Goal: Information Seeking & Learning: Learn about a topic

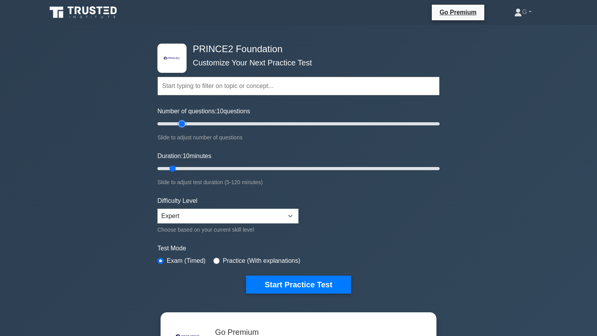
type input "20"
click at [185, 123] on input "Number of questions: 10 questions" at bounding box center [298, 123] width 282 height 9
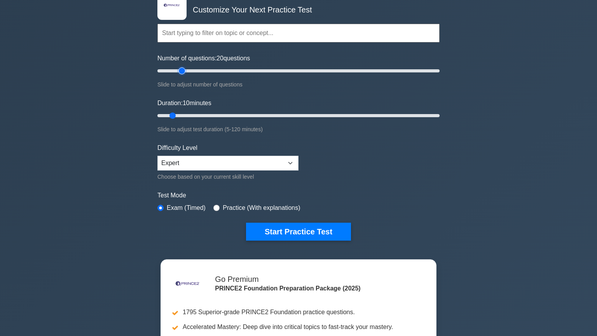
scroll to position [106, 0]
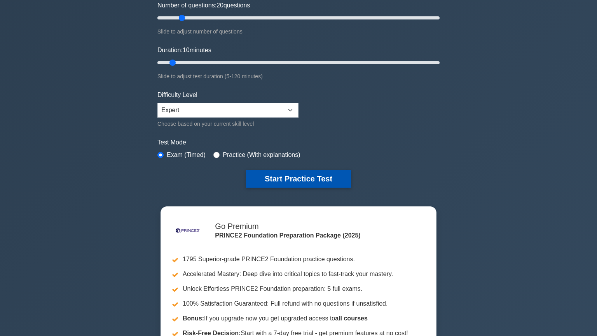
click at [284, 182] on button "Start Practice Test" at bounding box center [298, 179] width 105 height 18
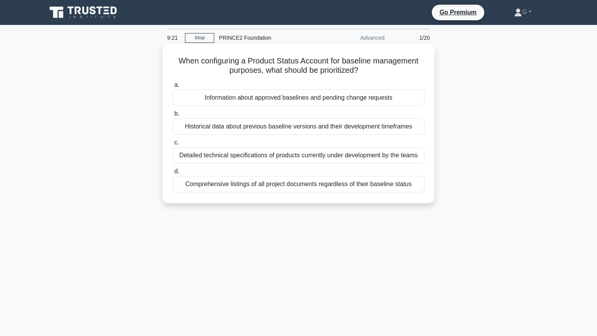
click at [276, 101] on div "Information about approved baselines and pending change requests" at bounding box center [299, 97] width 252 height 16
click at [173, 87] on input "a. Information about approved baselines and pending change requests" at bounding box center [173, 84] width 0 height 5
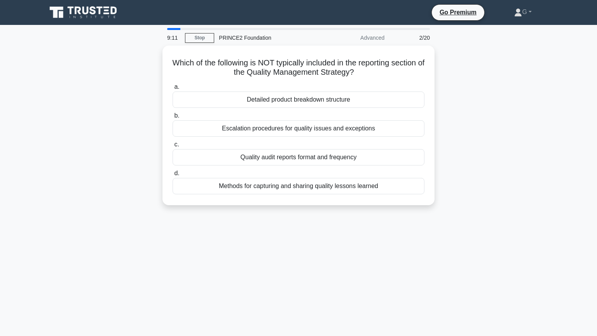
click at [276, 101] on div "Detailed product breakdown structure" at bounding box center [299, 99] width 252 height 16
click at [173, 89] on input "a. Detailed product breakdown structure" at bounding box center [173, 86] width 0 height 5
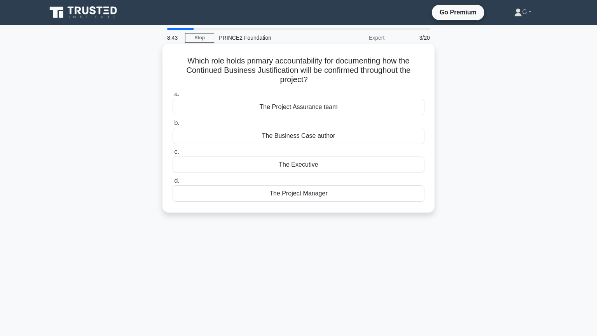
click at [271, 136] on div "The Business Case author" at bounding box center [299, 136] width 252 height 16
click at [173, 126] on input "b. The Business Case author" at bounding box center [173, 123] width 0 height 5
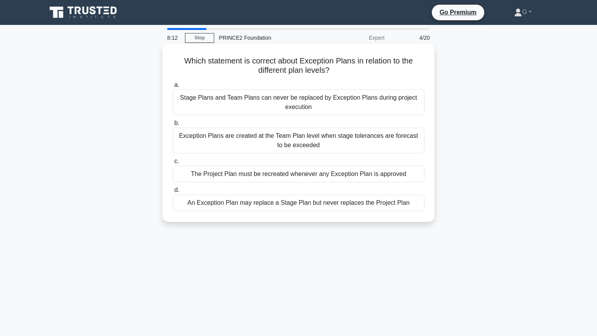
click at [251, 203] on div "An Exception Plan may replace a Stage Plan but never replaces the Project Plan" at bounding box center [299, 202] width 252 height 16
click at [173, 192] on input "d. An Exception Plan may replace a Stage Plan but never replaces the Project Pl…" at bounding box center [173, 189] width 0 height 5
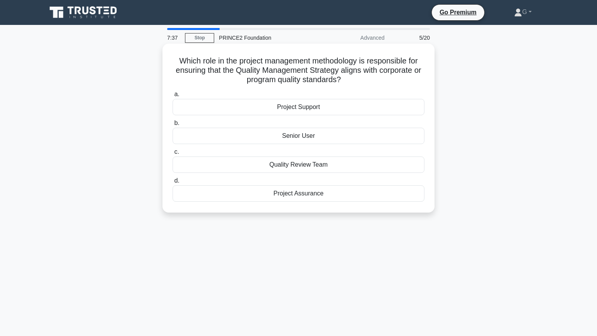
click at [248, 196] on div "Project Assurance" at bounding box center [299, 193] width 252 height 16
click at [173, 183] on input "d. Project Assurance" at bounding box center [173, 180] width 0 height 5
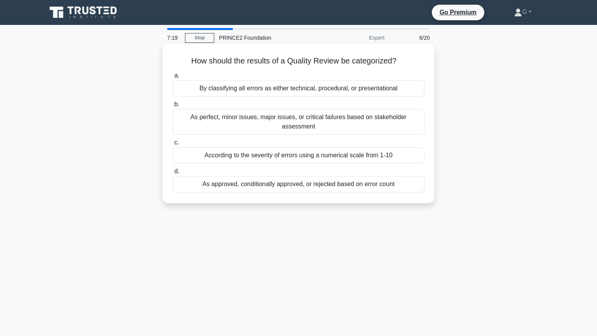
click at [259, 177] on div "As approved, conditionally approved, or rejected based on error count" at bounding box center [299, 184] width 252 height 16
click at [173, 174] on input "d. As approved, conditionally approved, or rejected based on error count" at bounding box center [173, 171] width 0 height 5
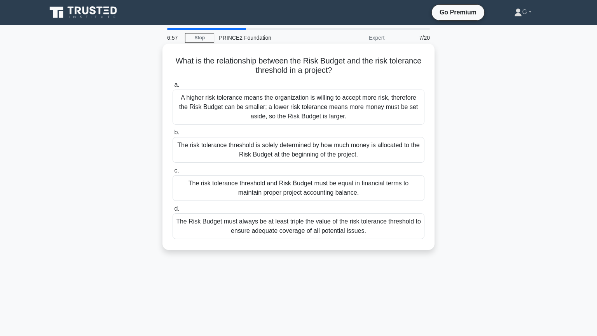
click at [274, 114] on div "A higher risk tolerance means the organization is willing to accept more risk, …" at bounding box center [299, 106] width 252 height 35
click at [173, 87] on input "a. A higher risk tolerance means the organization is willing to accept more ris…" at bounding box center [173, 84] width 0 height 5
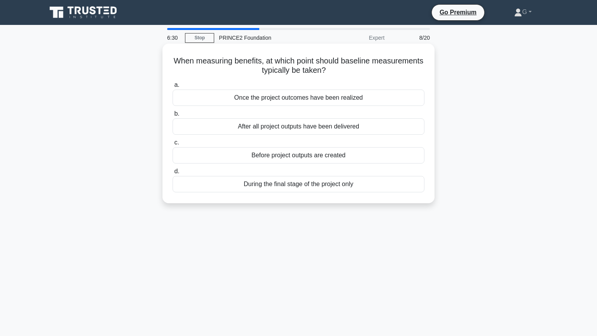
click at [264, 158] on div "Before project outputs are created" at bounding box center [299, 155] width 252 height 16
click at [173, 145] on input "c. Before project outputs are created" at bounding box center [173, 142] width 0 height 5
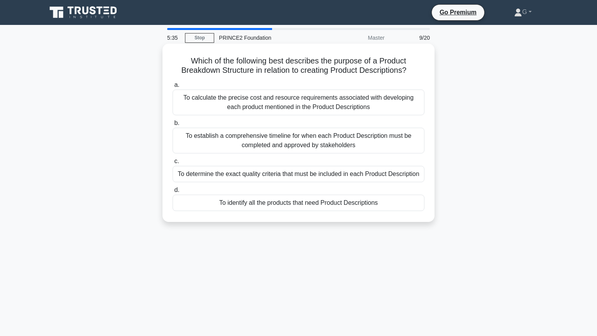
click at [250, 206] on div "To identify all the products that need Product Descriptions" at bounding box center [299, 202] width 252 height 16
click at [173, 192] on input "d. To identify all the products that need Product Descriptions" at bounding box center [173, 189] width 0 height 5
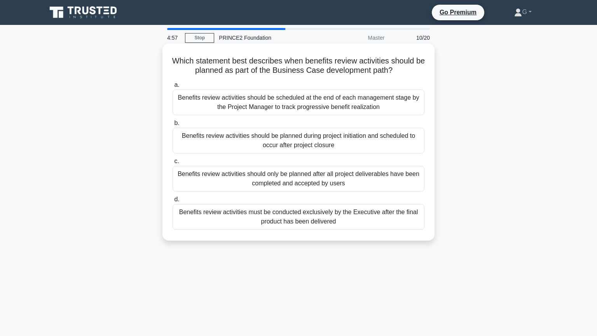
click at [259, 144] on div "Benefits review activities should be planned during project initiation and sche…" at bounding box center [299, 141] width 252 height 26
click at [173, 126] on input "b. Benefits review activities should be planned during project initiation and s…" at bounding box center [173, 123] width 0 height 5
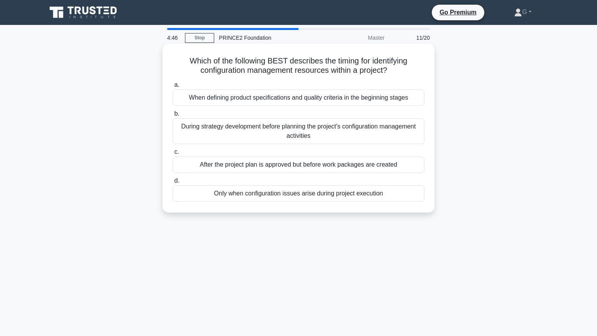
click at [282, 101] on div "When defining product specifications and quality criteria in the beginning stag…" at bounding box center [299, 97] width 252 height 16
click at [173, 87] on input "a. When defining product specifications and quality criteria in the beginning s…" at bounding box center [173, 84] width 0 height 5
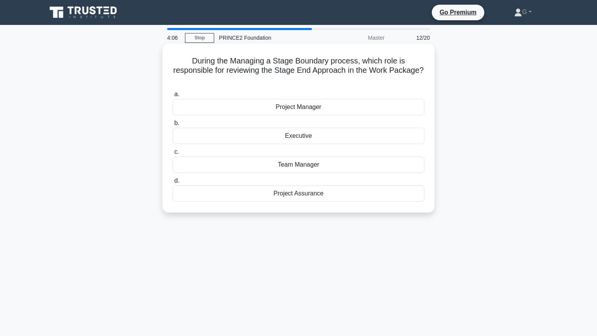
click at [290, 100] on div "Project Manager" at bounding box center [299, 107] width 252 height 16
click at [173, 97] on input "a. Project Manager" at bounding box center [173, 94] width 0 height 5
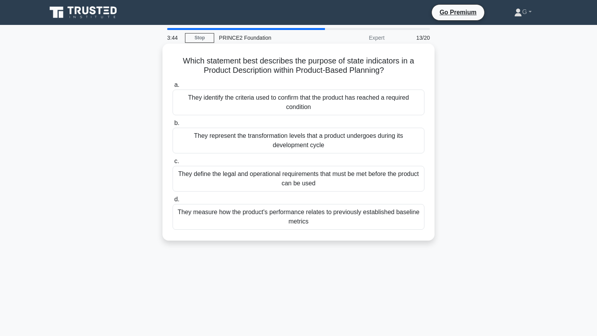
click at [229, 215] on div "They measure how the product's performance relates to previously established ba…" at bounding box center [299, 217] width 252 height 26
click at [173, 202] on input "d. They measure how the product's performance relates to previously established…" at bounding box center [173, 199] width 0 height 5
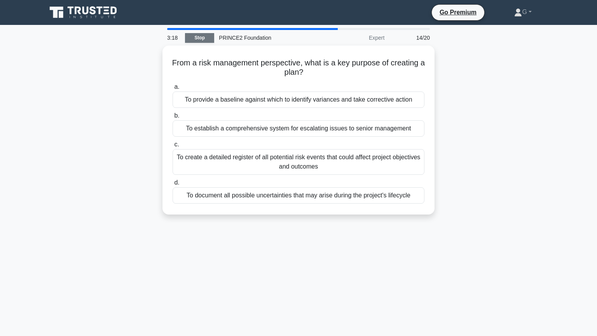
click at [193, 37] on link "Stop" at bounding box center [199, 38] width 29 height 10
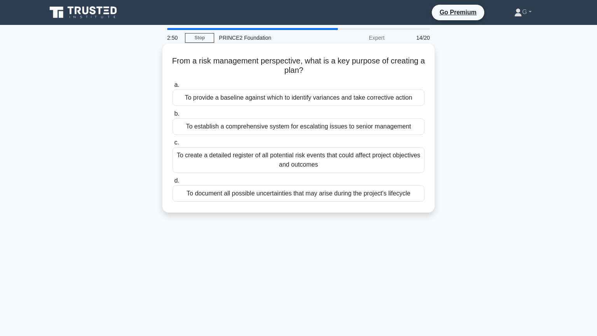
click at [292, 100] on div "To provide a baseline against which to identify variances and take corrective a…" at bounding box center [299, 97] width 252 height 16
click at [173, 87] on input "a. To provide a baseline against which to identify variances and take correctiv…" at bounding box center [173, 84] width 0 height 5
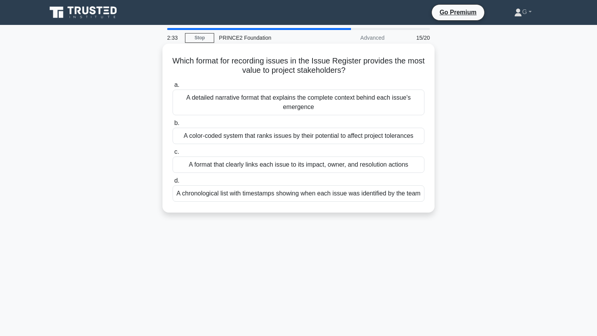
click at [278, 165] on div "A format that clearly links each issue to its impact, owner, and resolution act…" at bounding box center [299, 164] width 252 height 16
click at [173, 154] on input "c. A format that clearly links each issue to its impact, owner, and resolution …" at bounding box center [173, 151] width 0 height 5
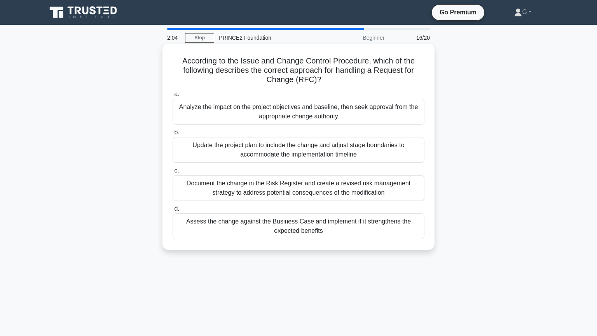
click at [288, 107] on div "Analyze the impact on the project objectives and baseline, then seek approval f…" at bounding box center [299, 112] width 252 height 26
click at [173, 97] on input "a. Analyze the impact on the project objectives and baseline, then seek approva…" at bounding box center [173, 94] width 0 height 5
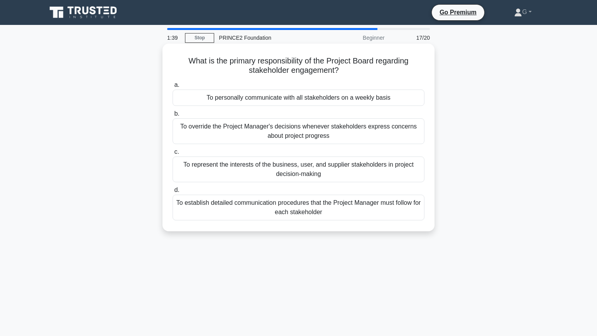
click at [287, 177] on div "To represent the interests of the business, user, and supplier stakeholders in …" at bounding box center [299, 169] width 252 height 26
click at [173, 154] on input "c. To represent the interests of the business, user, and supplier stakeholders …" at bounding box center [173, 151] width 0 height 5
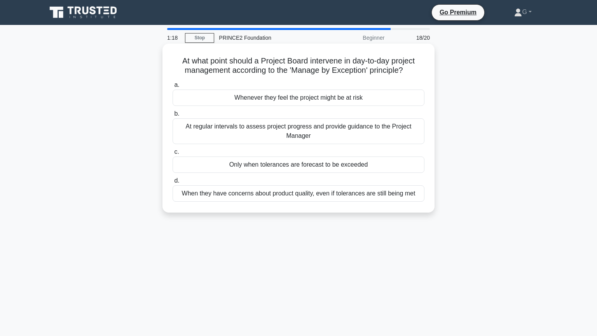
click at [291, 170] on div "Only when tolerances are forecast to be exceeded" at bounding box center [299, 164] width 252 height 16
click at [173, 154] on input "c. Only when tolerances are forecast to be exceeded" at bounding box center [173, 151] width 0 height 5
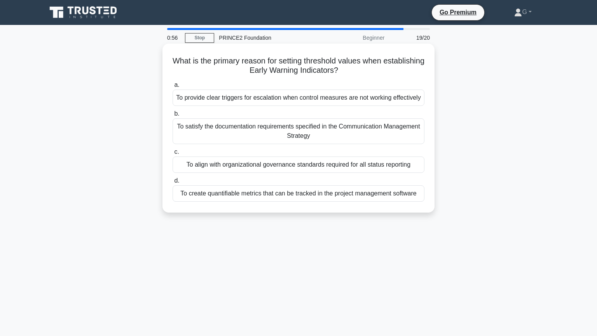
click at [266, 103] on div "To provide clear triggers for escalation when control measures are not working …" at bounding box center [299, 97] width 252 height 16
click at [173, 87] on input "a. To provide clear triggers for escalation when control measures are not worki…" at bounding box center [173, 84] width 0 height 5
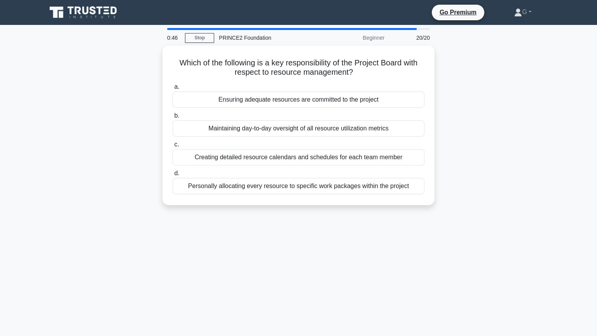
click at [266, 103] on div "Ensuring adequate resources are committed to the project" at bounding box center [299, 99] width 252 height 16
click at [173, 89] on input "a. Ensuring adequate resources are committed to the project" at bounding box center [173, 86] width 0 height 5
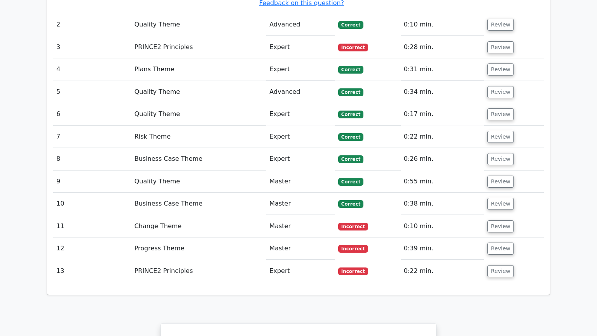
scroll to position [1163, 0]
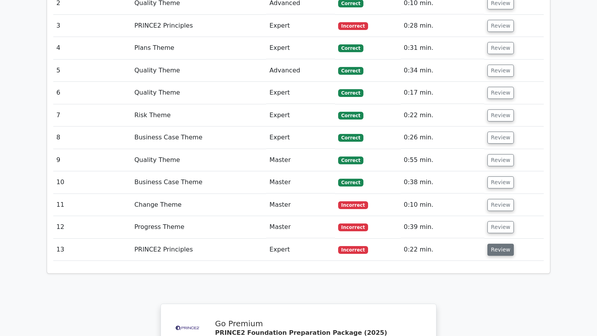
click at [495, 243] on button "Review" at bounding box center [501, 249] width 26 height 12
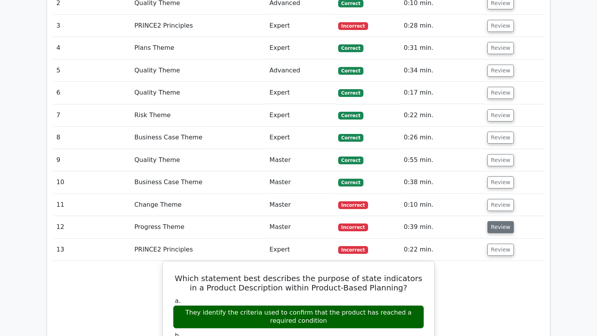
click at [496, 221] on button "Review" at bounding box center [501, 227] width 26 height 12
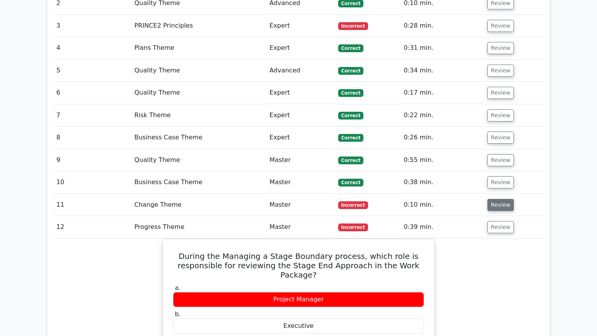
click at [491, 199] on button "Review" at bounding box center [501, 205] width 26 height 12
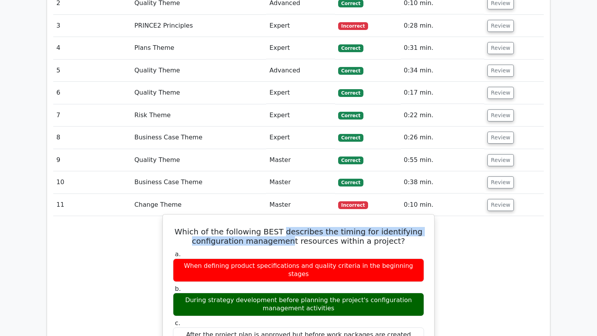
drag, startPoint x: 289, startPoint y: 154, endPoint x: 297, endPoint y: 166, distance: 14.9
click at [297, 227] on h5 "Which of the following BEST describes the timing for identifying configuration …" at bounding box center [298, 236] width 253 height 19
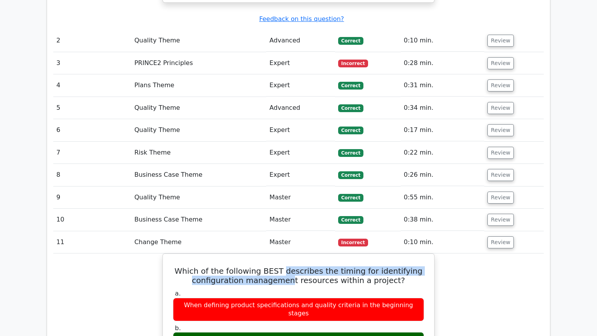
scroll to position [1057, 0]
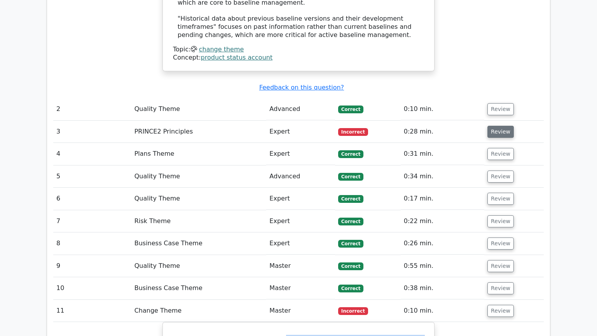
click at [503, 126] on button "Review" at bounding box center [501, 132] width 26 height 12
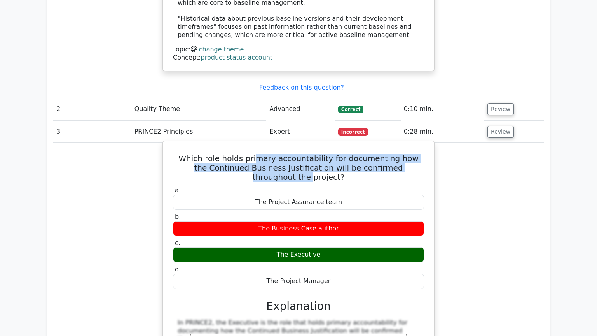
drag, startPoint x: 256, startPoint y: 84, endPoint x: 262, endPoint y: 99, distance: 15.9
click at [262, 154] on h5 "Which role holds primary accountability for documenting how the Continued Busin…" at bounding box center [298, 168] width 253 height 28
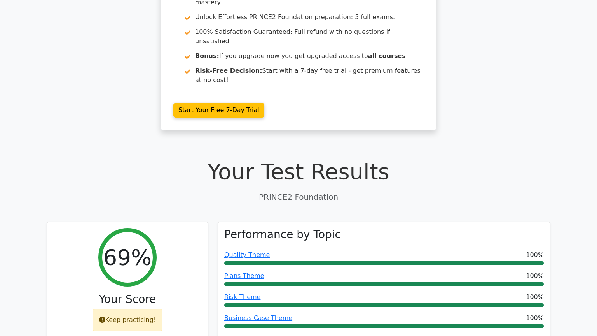
scroll to position [0, 0]
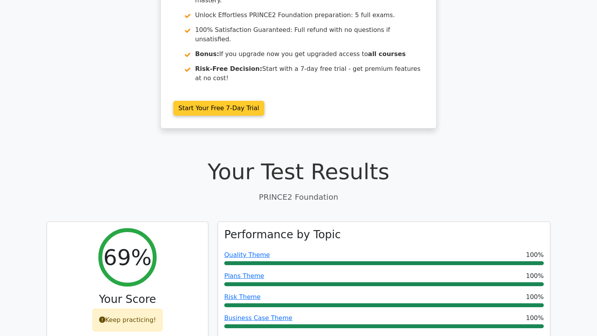
scroll to position [53, 0]
